Goal: Transaction & Acquisition: Purchase product/service

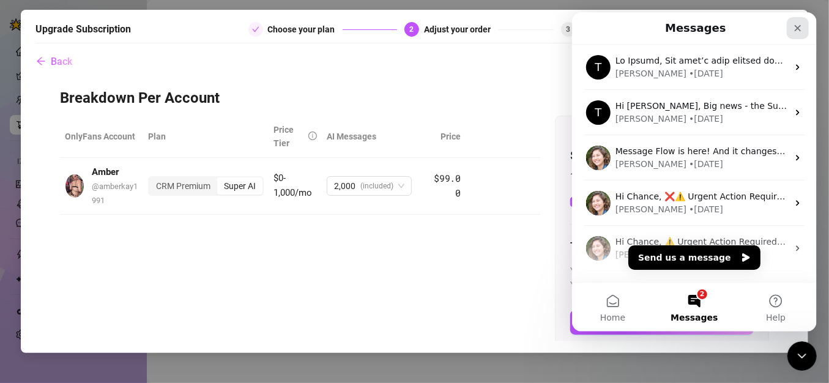
click at [802, 27] on icon "Close" at bounding box center [797, 28] width 10 height 10
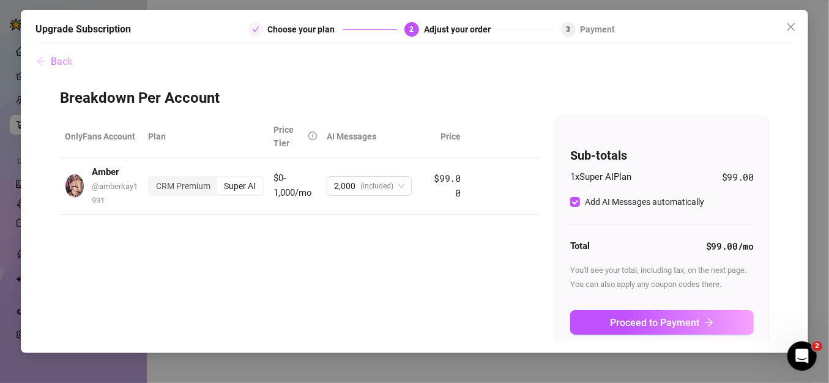
click at [58, 50] on button "Back" at bounding box center [53, 62] width 37 height 24
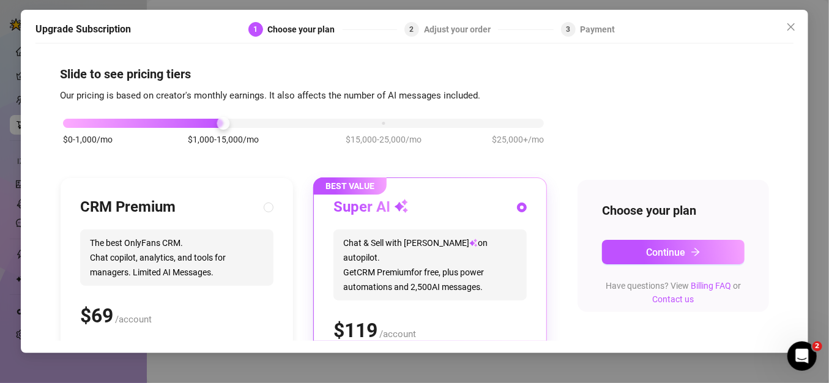
click at [74, 120] on div "$0-1,000/mo $1,000-15,000/mo $15,000-25,000/mo $25,000+/mo" at bounding box center [303, 119] width 481 height 7
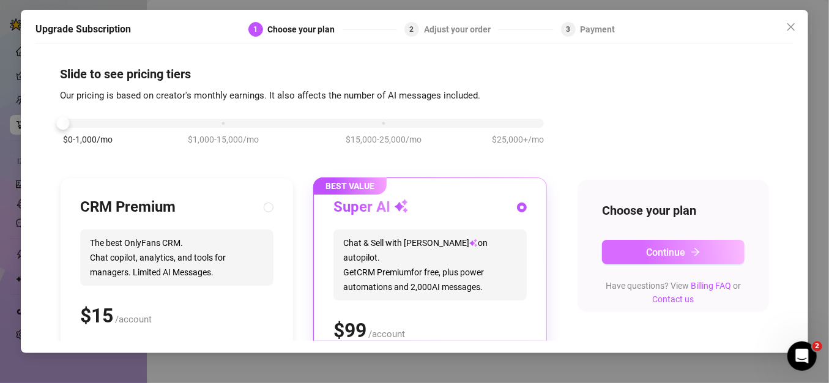
click at [649, 250] on span "Continue" at bounding box center [666, 253] width 39 height 12
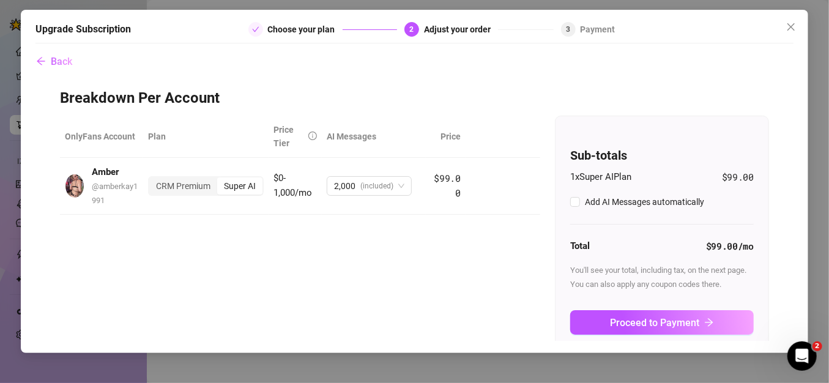
checkbox input "true"
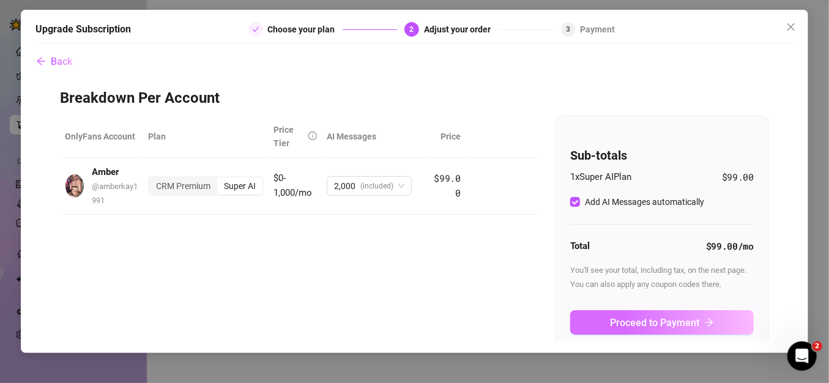
click at [644, 321] on span "Proceed to Payment" at bounding box center [654, 323] width 89 height 12
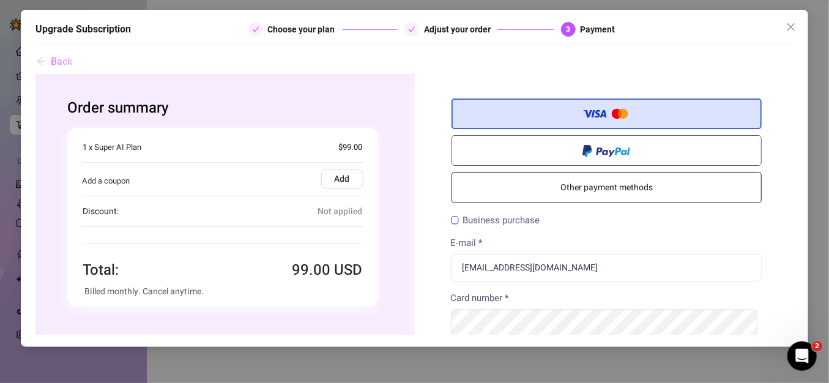
click at [62, 59] on span "Back" at bounding box center [61, 62] width 21 height 12
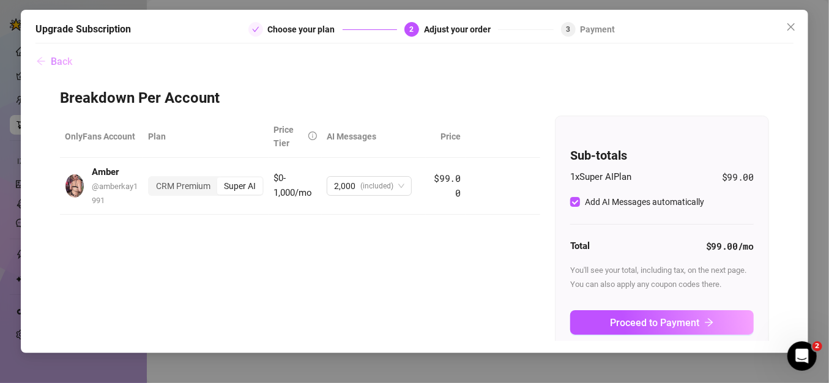
click at [62, 59] on span "Back" at bounding box center [61, 62] width 21 height 12
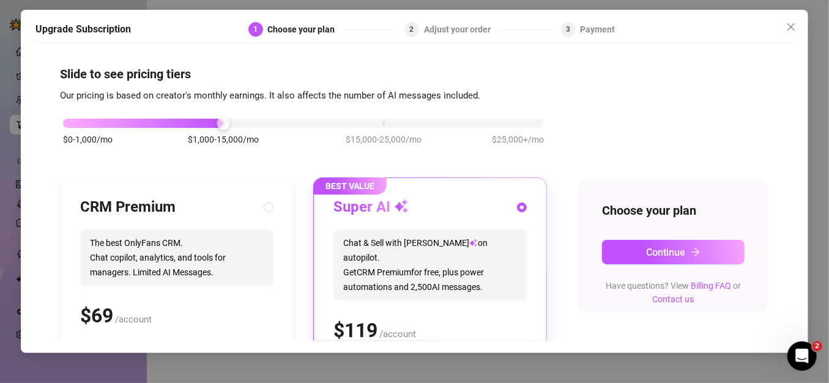
click at [82, 118] on div "$0-1,000/mo $1,000-15,000/mo $15,000-25,000/mo $25,000+/mo" at bounding box center [303, 119] width 481 height 7
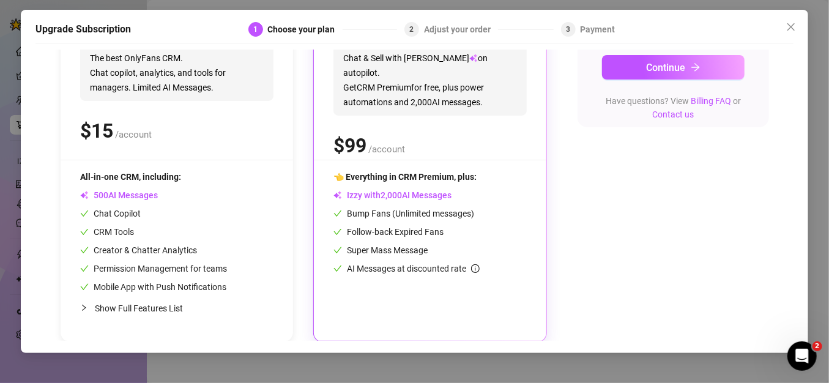
scroll to position [186, 0]
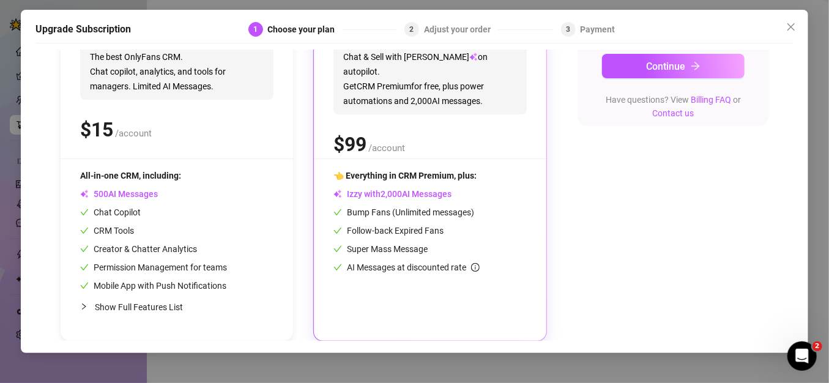
click at [368, 190] on span "Izzy with AI Messages" at bounding box center [392, 194] width 118 height 10
click at [415, 192] on span "Izzy with AI Messages" at bounding box center [392, 194] width 118 height 10
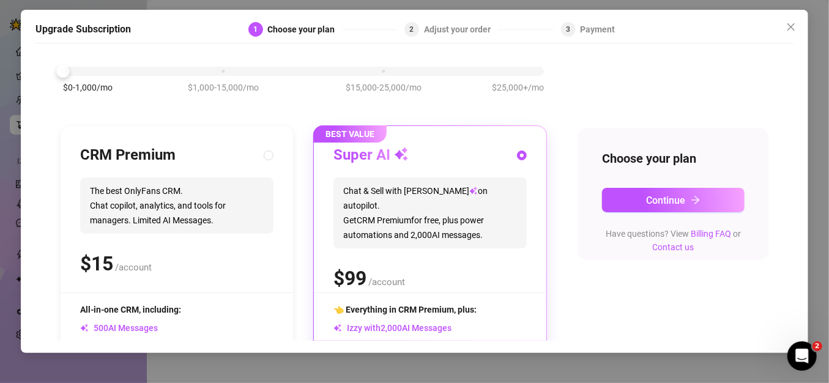
scroll to position [0, 0]
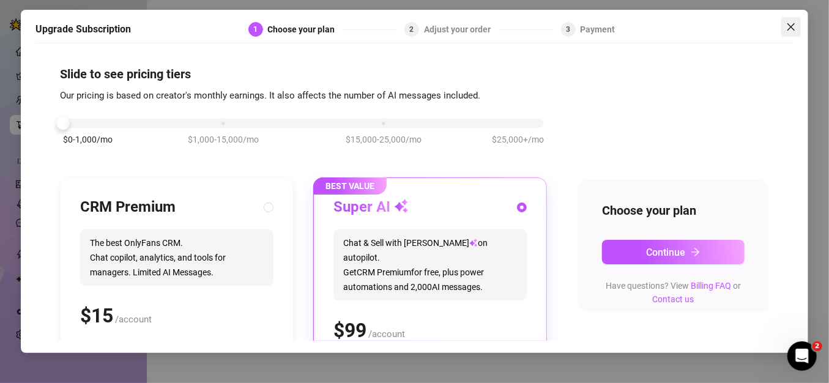
click at [791, 28] on icon "close" at bounding box center [791, 27] width 10 height 10
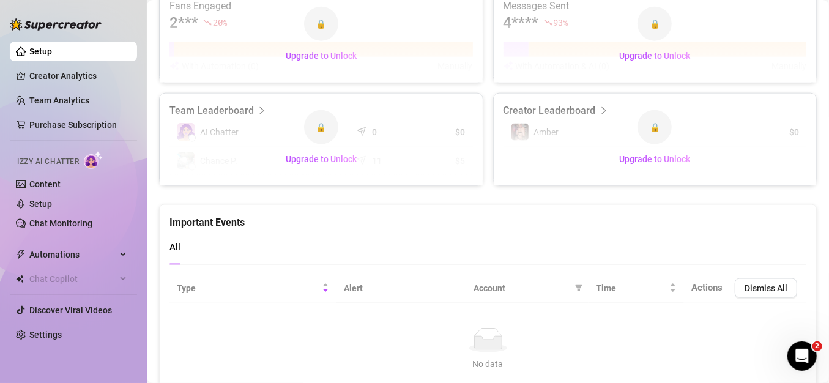
scroll to position [713, 0]
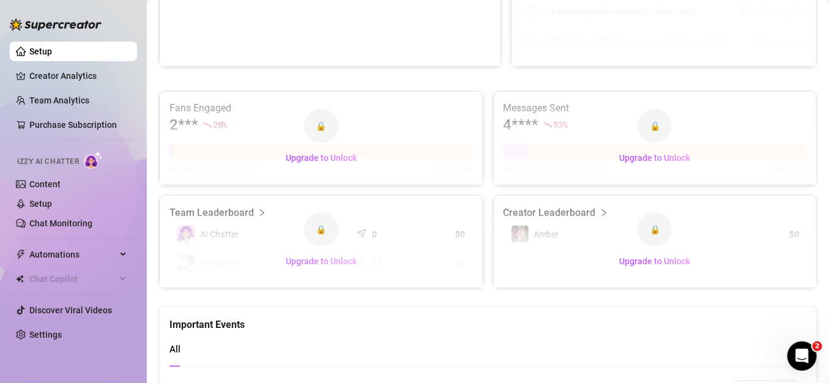
drag, startPoint x: 440, startPoint y: 241, endPoint x: 320, endPoint y: 261, distance: 121.6
click at [319, 259] on span "Upgrade to Unlock" at bounding box center [321, 261] width 71 height 10
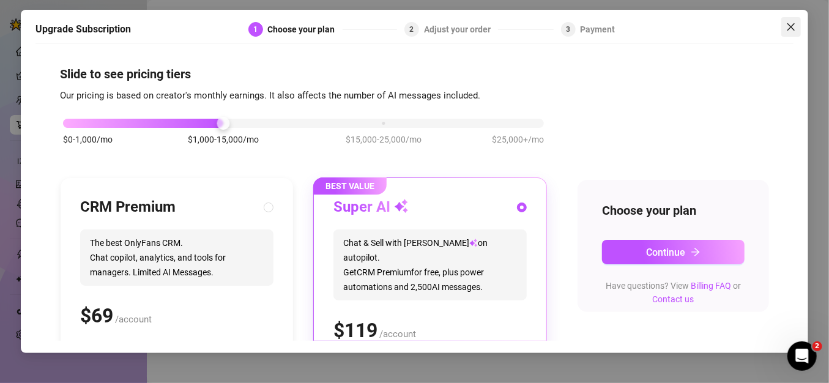
click at [781, 24] on span "Close" at bounding box center [791, 27] width 20 height 10
